Goal: Task Accomplishment & Management: Manage account settings

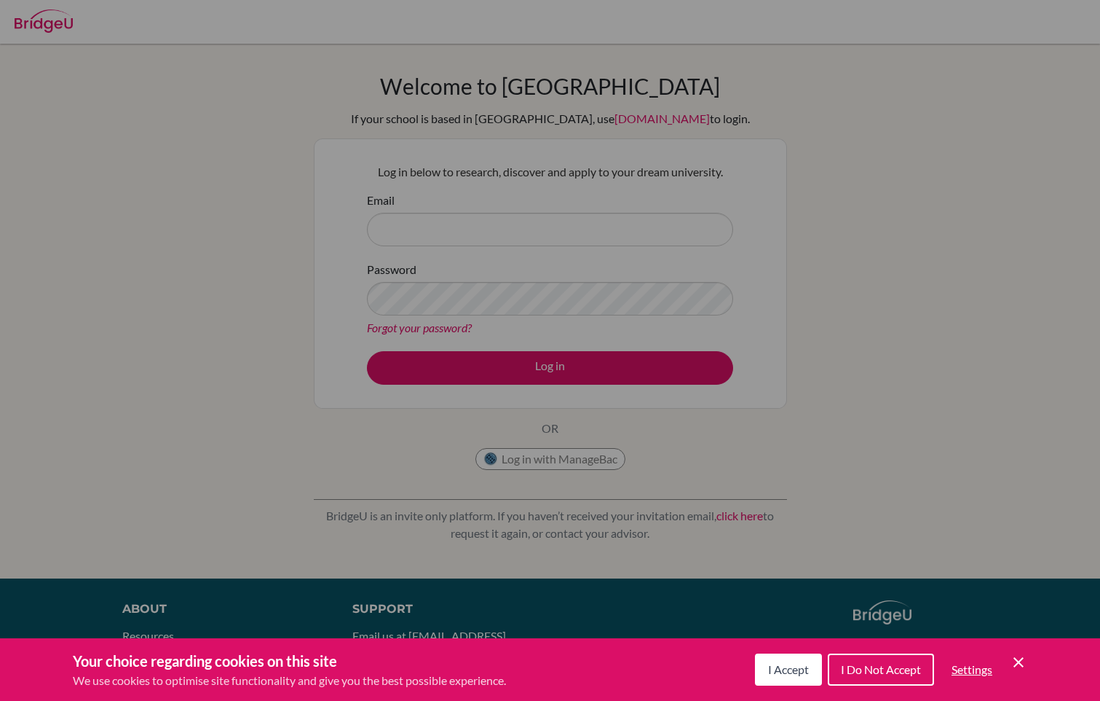
click at [899, 674] on span "I Do Not Accept" at bounding box center [881, 669] width 80 height 14
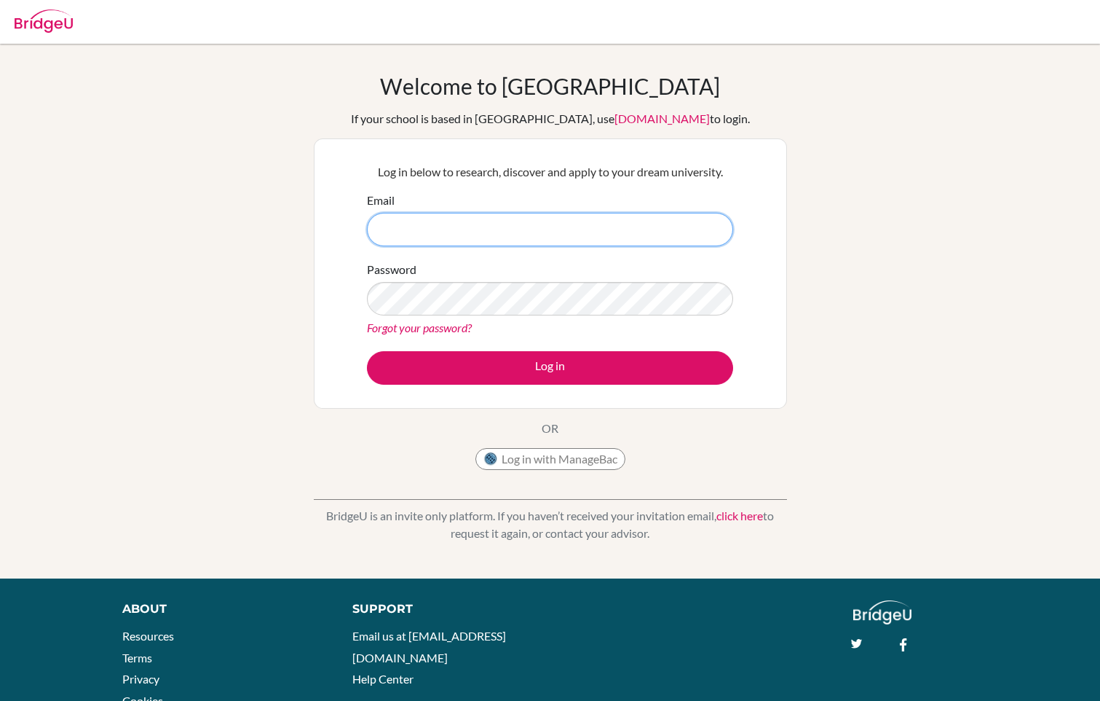
click at [566, 222] on input "Email" at bounding box center [550, 229] width 366 height 33
type input "[EMAIL_ADDRESS][DOMAIN_NAME]"
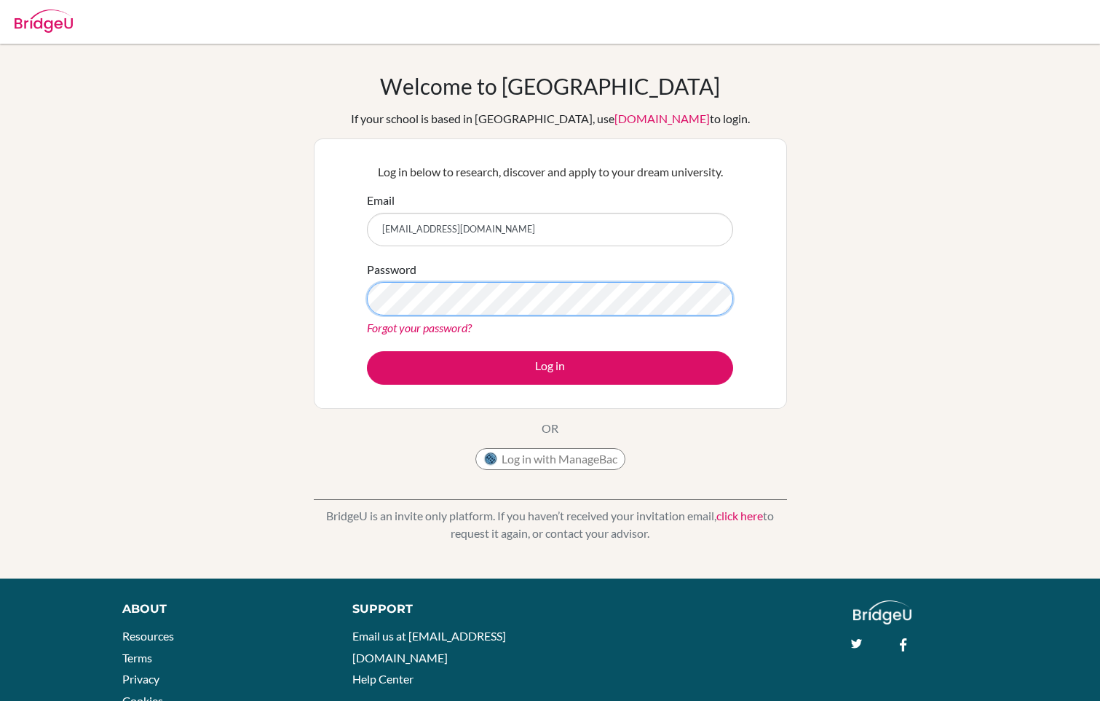
click at [367, 351] on button "Log in" at bounding box center [550, 367] width 366 height 33
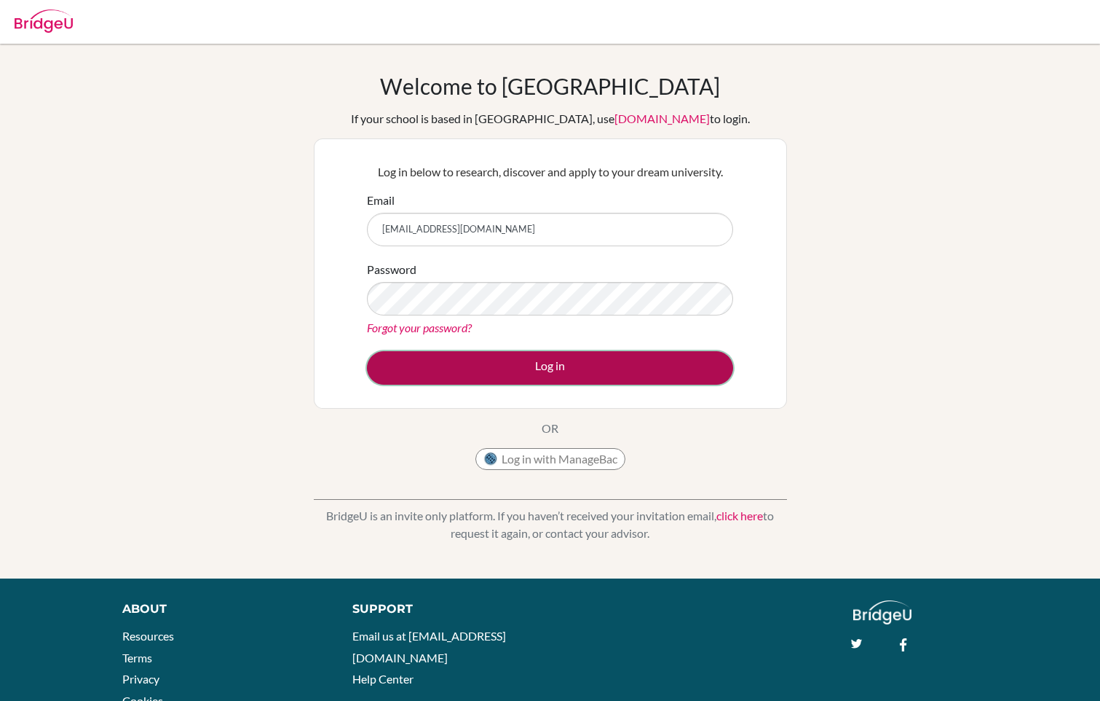
click at [463, 357] on button "Log in" at bounding box center [550, 367] width 366 height 33
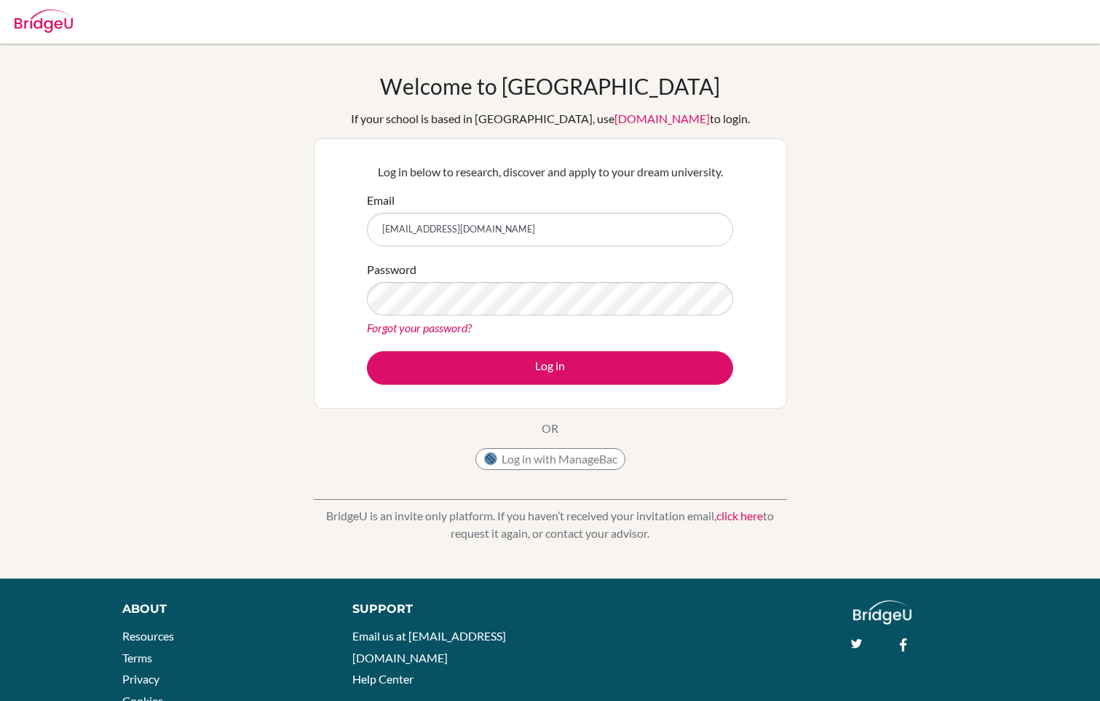
click at [444, 323] on link "Forgot your password?" at bounding box center [419, 327] width 105 height 14
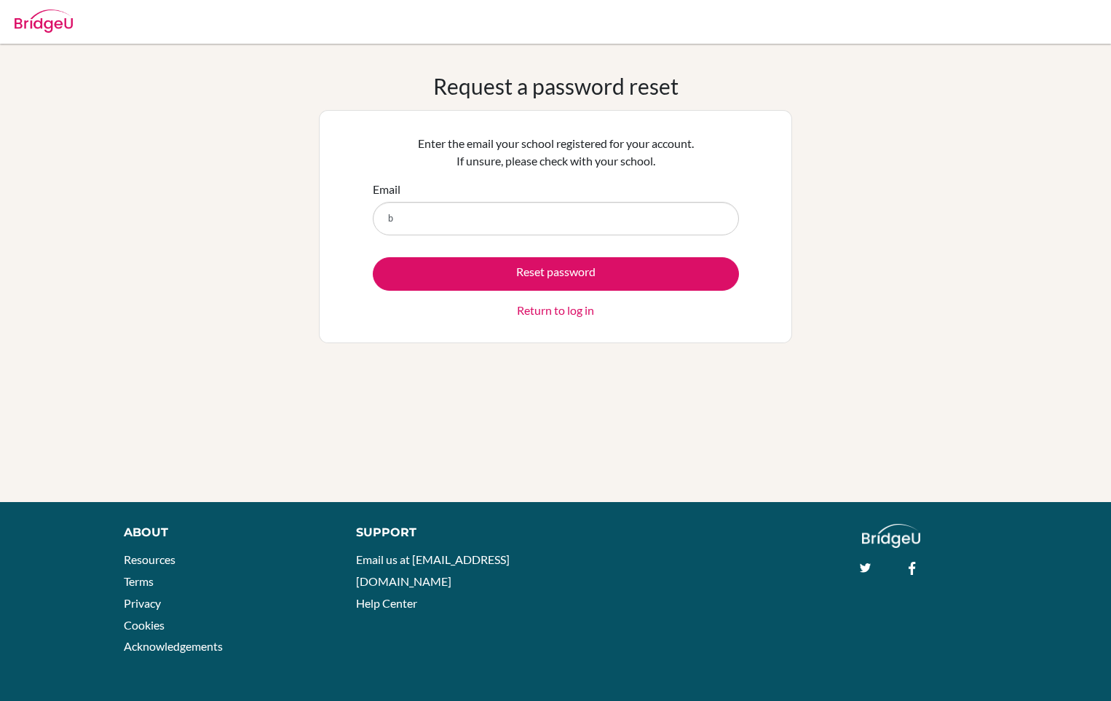
type input "[EMAIL_ADDRESS][DOMAIN_NAME]"
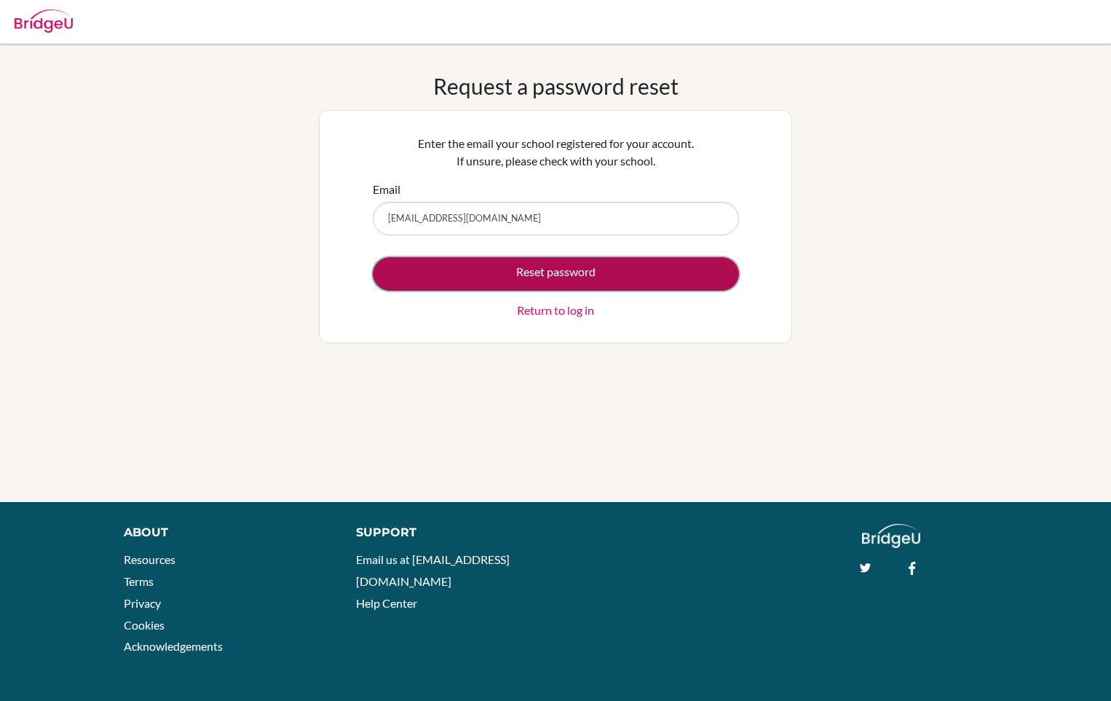
click at [525, 279] on button "Reset password" at bounding box center [556, 273] width 366 height 33
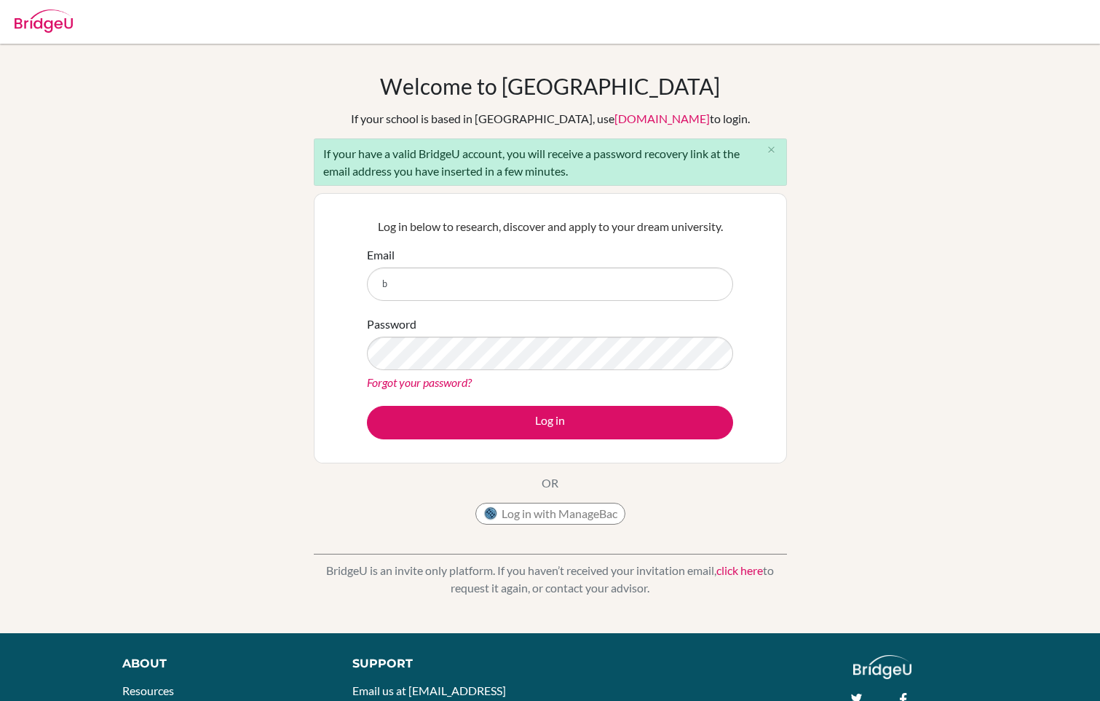
type input "[EMAIL_ADDRESS][DOMAIN_NAME]"
click at [465, 376] on link "Forgot your password?" at bounding box center [419, 382] width 105 height 14
